Goal: Use online tool/utility: Utilize a website feature to perform a specific function

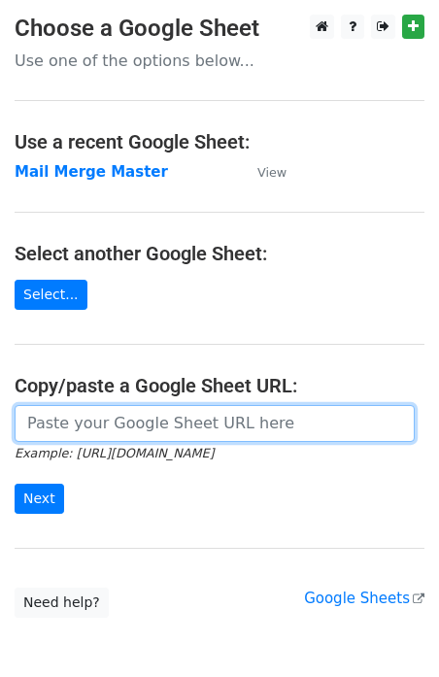
click at [132, 432] on input "url" at bounding box center [215, 423] width 400 height 37
type input "https://docs.google.com/spreadsheets/d/1KsxA_Ljrxst9M8J0z1Gt5S0IBx5oFuwTMbaT2vY…"
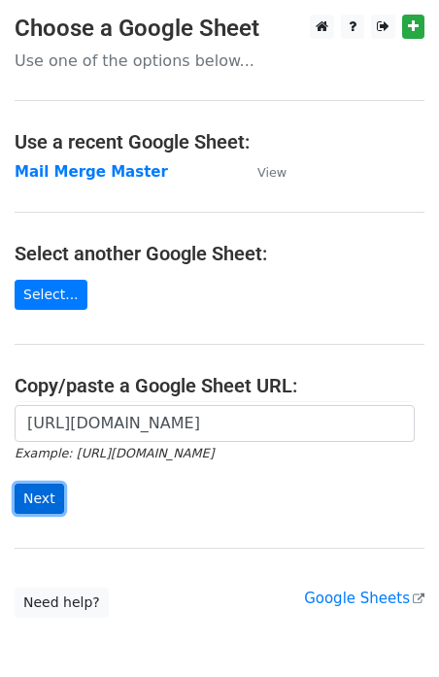
click at [47, 507] on input "Next" at bounding box center [40, 499] width 50 height 30
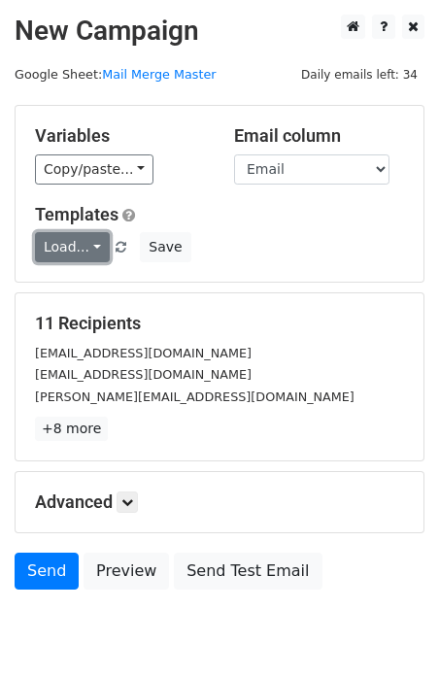
click at [85, 241] on link "Load..." at bounding box center [72, 247] width 75 height 30
click at [87, 288] on link "T1" at bounding box center [113, 289] width 154 height 31
